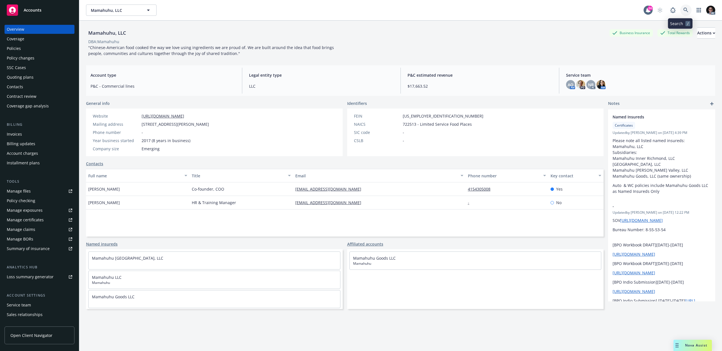
click at [683, 11] on icon at bounding box center [685, 10] width 5 height 5
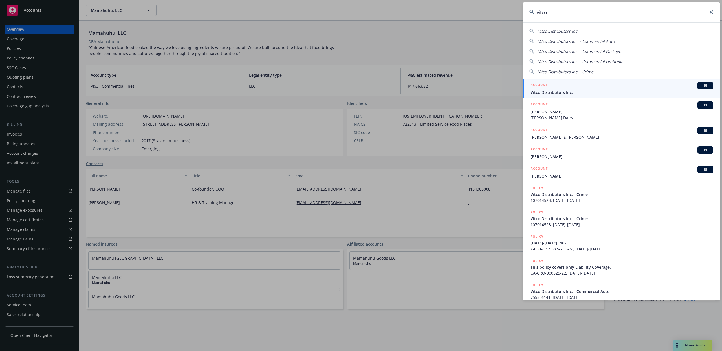
type input "vitco"
click at [700, 87] on span "BI" at bounding box center [704, 85] width 11 height 5
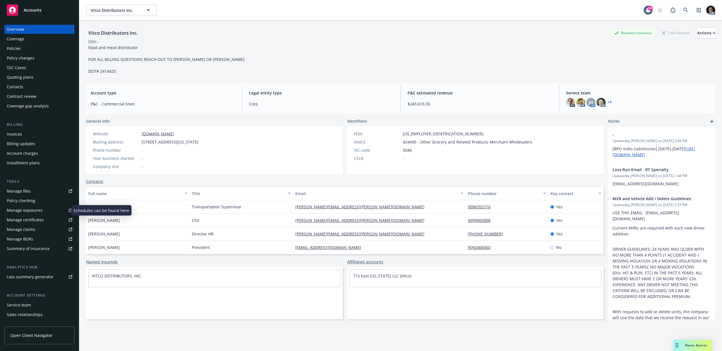
click at [21, 209] on div "Manage exposures" at bounding box center [25, 210] width 36 height 9
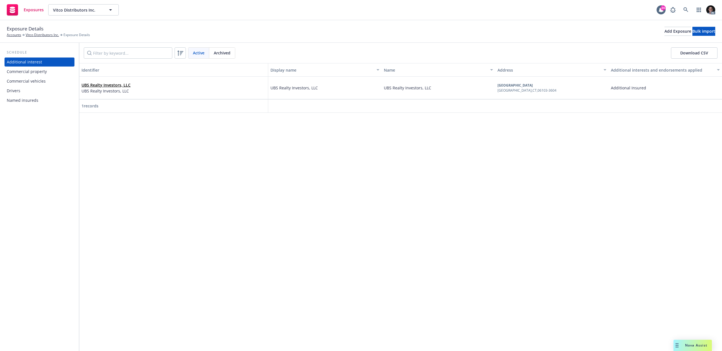
click at [25, 70] on div "Commercial property" at bounding box center [27, 71] width 40 height 9
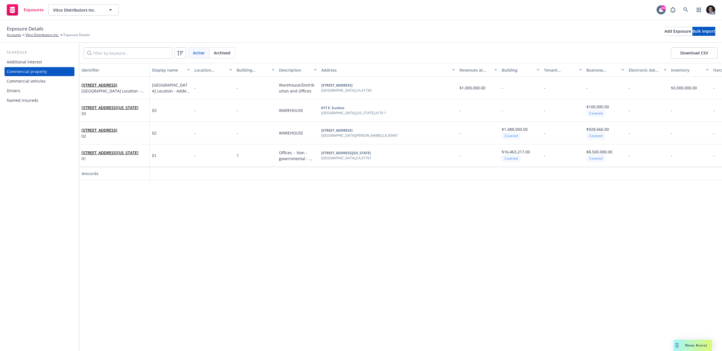
click at [25, 82] on div "Commercial vehicles" at bounding box center [26, 81] width 39 height 9
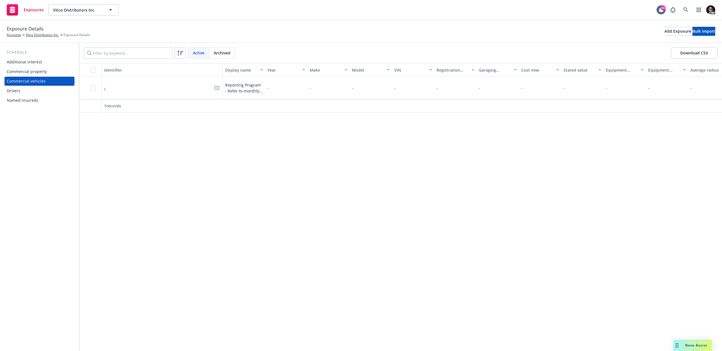
click at [687, 346] on span "Nova Assist" at bounding box center [696, 345] width 22 height 5
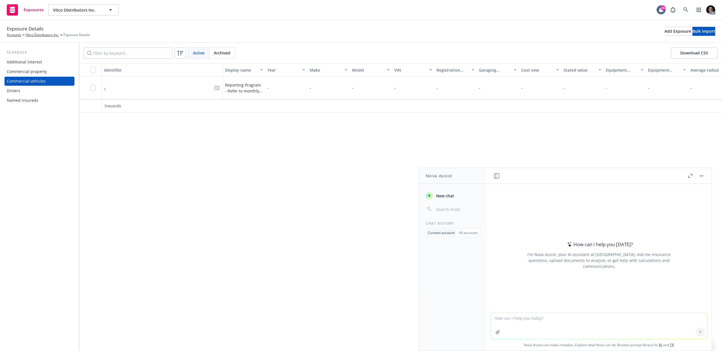
click at [553, 324] on textarea at bounding box center [599, 326] width 216 height 26
paste textarea "Provide a detailed summary of Vitco Distributors in Ontario, CA. How many emplo…"
type textarea "Provide a detailed summary of Vitco Distributors in Ontario, CA. How many emplo…"
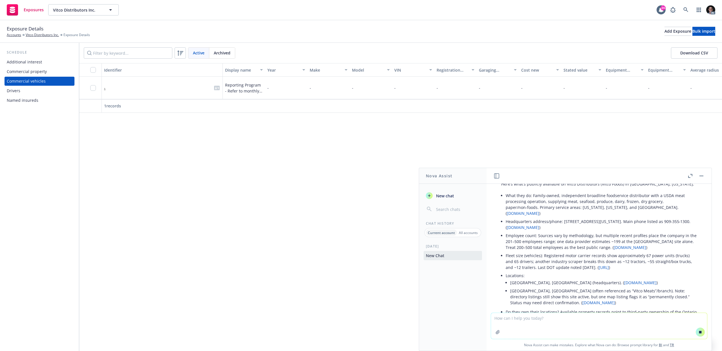
scroll to position [39, 0]
click at [691, 175] on icon "button" at bounding box center [690, 176] width 4 height 4
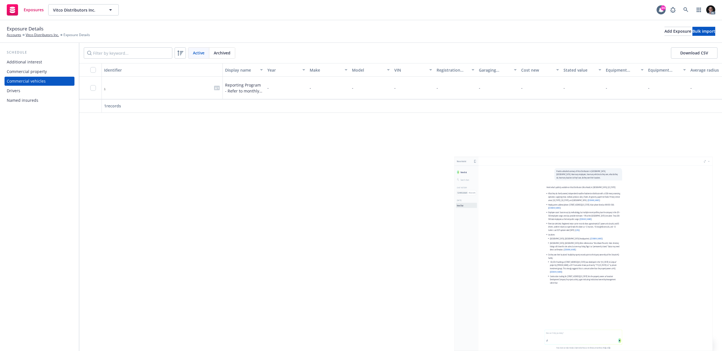
scroll to position [0, 0]
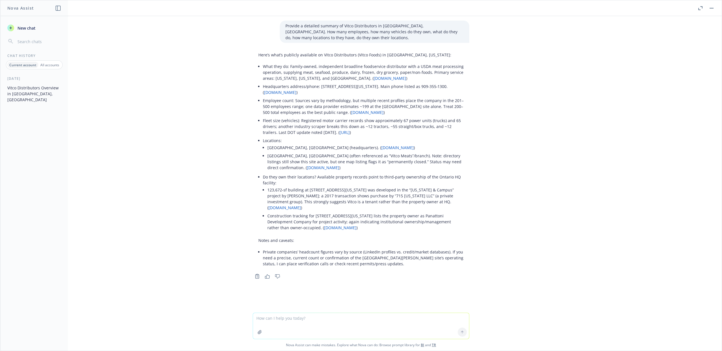
click at [374, 78] on link "vitcofoods.com" at bounding box center [390, 78] width 32 height 5
click at [260, 322] on textarea at bounding box center [361, 326] width 216 height 26
type textarea "S"
type textarea "D"
type textarea "provide detail on their vehicle fleet, performance, compliance with DOT and BIT…"
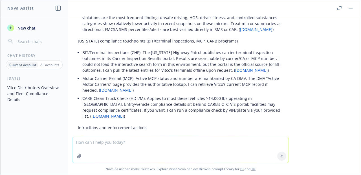
scroll to position [553, 0]
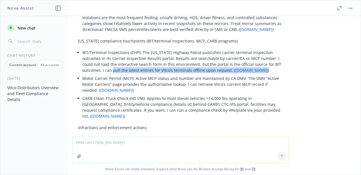
drag, startPoint x: 79, startPoint y: 47, endPoint x: 220, endPoint y: 47, distance: 141.2
click at [220, 47] on div "Below is a carrier-focused profile of Vitco Distributors Inc (DBA: Vitco Food S…" at bounding box center [180, 59] width 217 height 604
copy li "pull the latest entries for Vitco’s terminals offline upon request. ( chp.ca.go…"
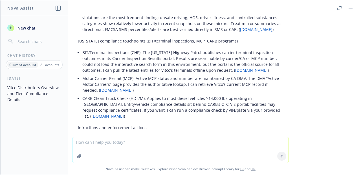
click at [94, 143] on textarea at bounding box center [180, 150] width 216 height 26
paste textarea "pull the latest entries for Vitco’s terminals offline upon request. (chp.ca.gov)"
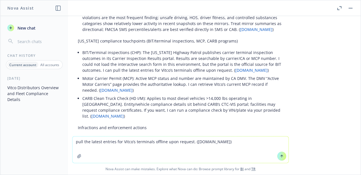
click at [190, 142] on textarea "pull the latest entries for Vitco’s terminals offline upon request. (chp.ca.gov)" at bounding box center [180, 150] width 216 height 27
click at [189, 143] on textarea "pull the latest entries for Vitco’s terminals from chp.ca.gov)" at bounding box center [180, 150] width 216 height 27
type textarea "pull the latest entries for Vitco’s terminals from chp.ca.gov"
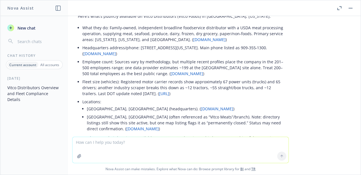
scroll to position [0, 0]
